Goal: Task Accomplishment & Management: Manage account settings

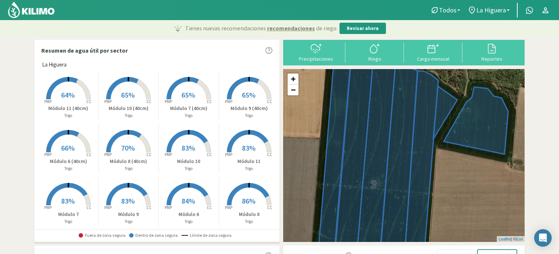
click at [189, 200] on span "84%" at bounding box center [188, 200] width 14 height 9
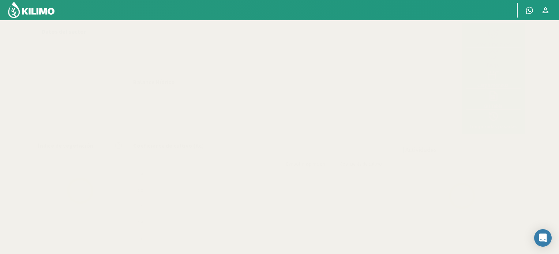
select select "1: Object"
select select "4: Object"
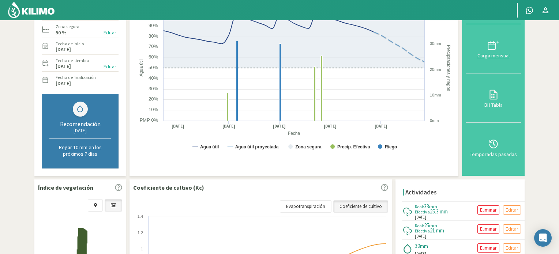
scroll to position [110, 0]
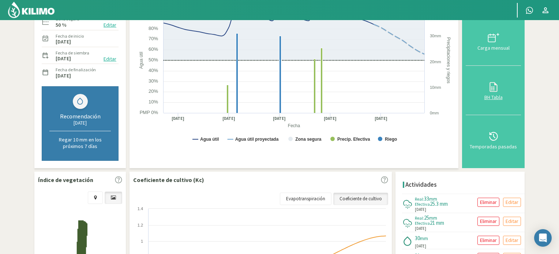
click at [489, 82] on icon at bounding box center [494, 87] width 12 height 12
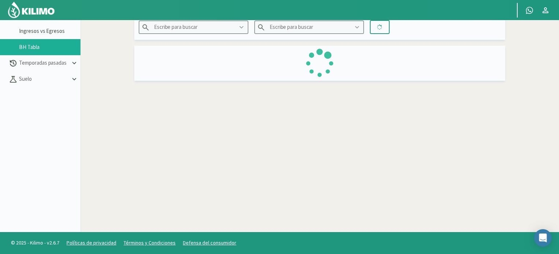
scroll to position [42, 0]
type input "La Higuera"
type input "Módulo 6"
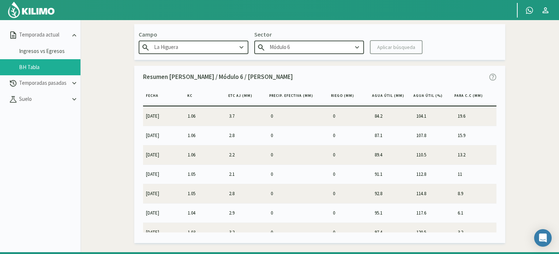
scroll to position [5, 0]
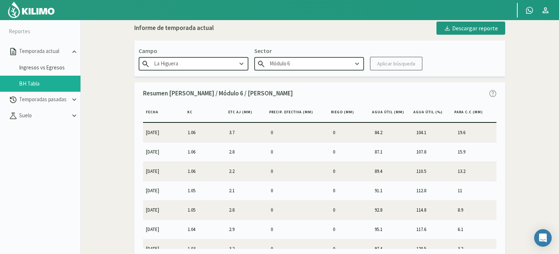
click at [38, 10] on img at bounding box center [31, 10] width 48 height 18
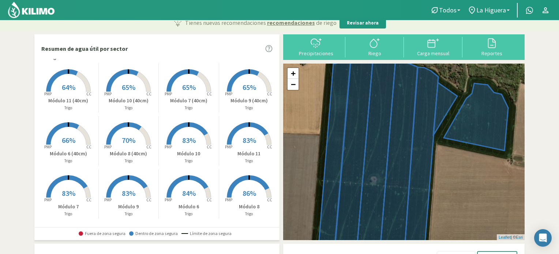
scroll to position [6, 0]
click at [44, 11] on img at bounding box center [31, 10] width 48 height 18
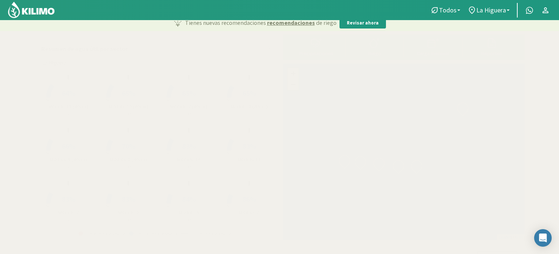
click at [508, 8] on link "La Higuera" at bounding box center [488, 10] width 49 height 14
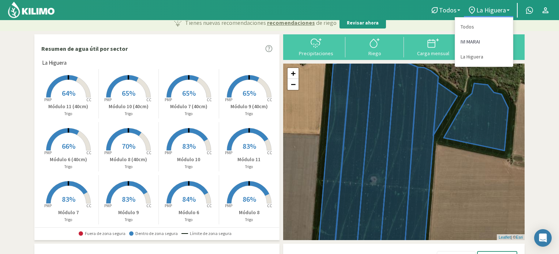
click at [467, 42] on link "IVI MARAI" at bounding box center [484, 41] width 58 height 15
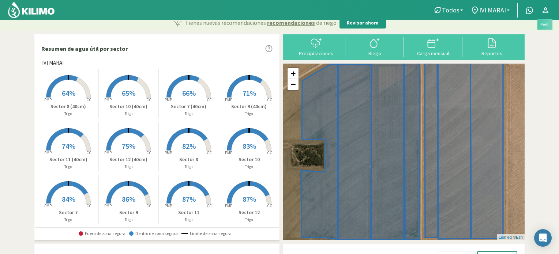
click at [548, 10] on icon at bounding box center [545, 10] width 9 height 9
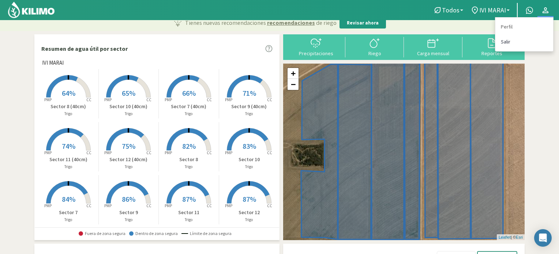
click at [503, 41] on link "Salir" at bounding box center [524, 41] width 58 height 15
